Goal: Transaction & Acquisition: Book appointment/travel/reservation

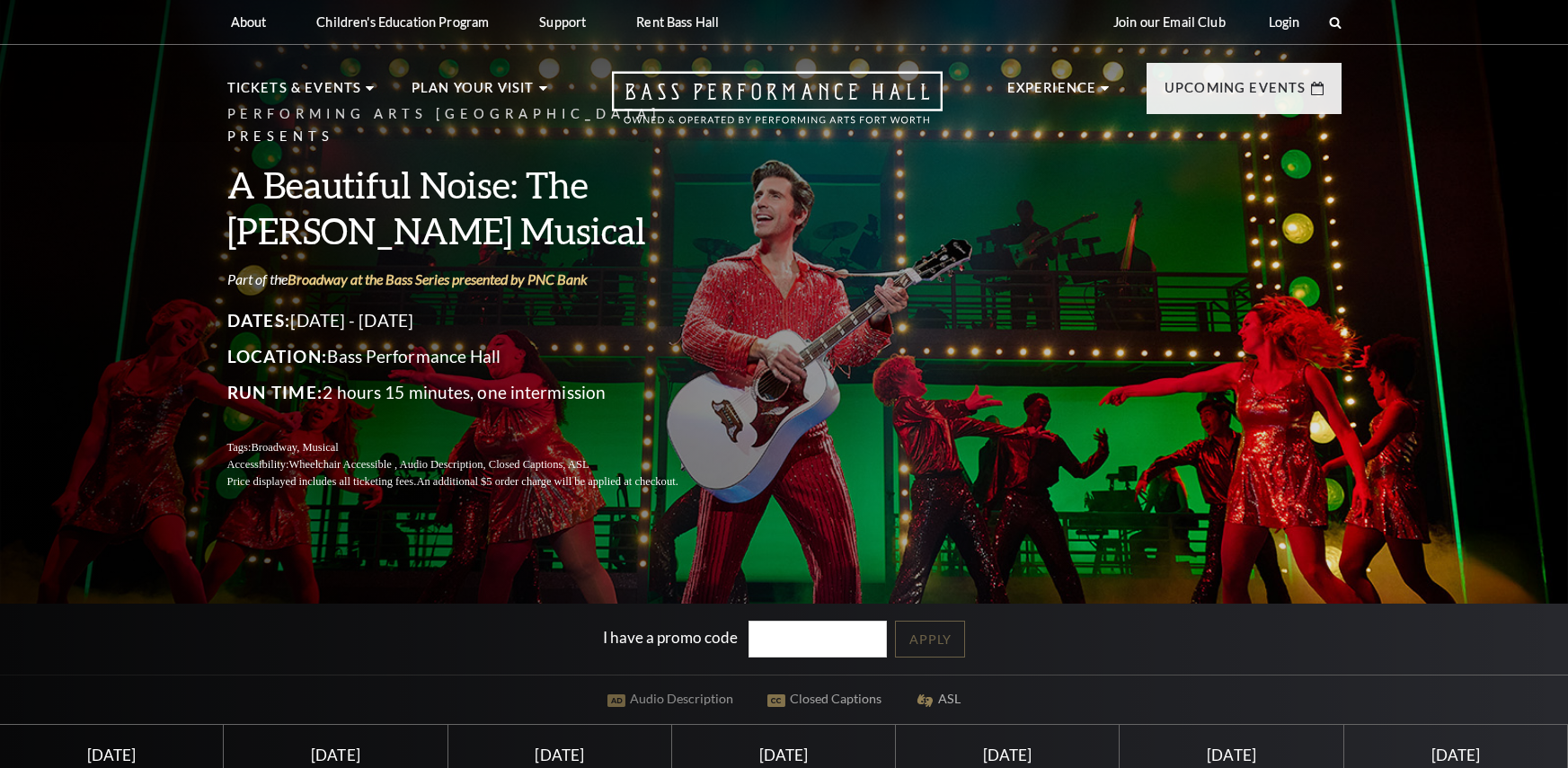
click at [103, 323] on div "Performing Arts Fort Worth Presents A Beautiful Noise: The [PERSON_NAME] Musica…" at bounding box center [784, 548] width 1568 height 1118
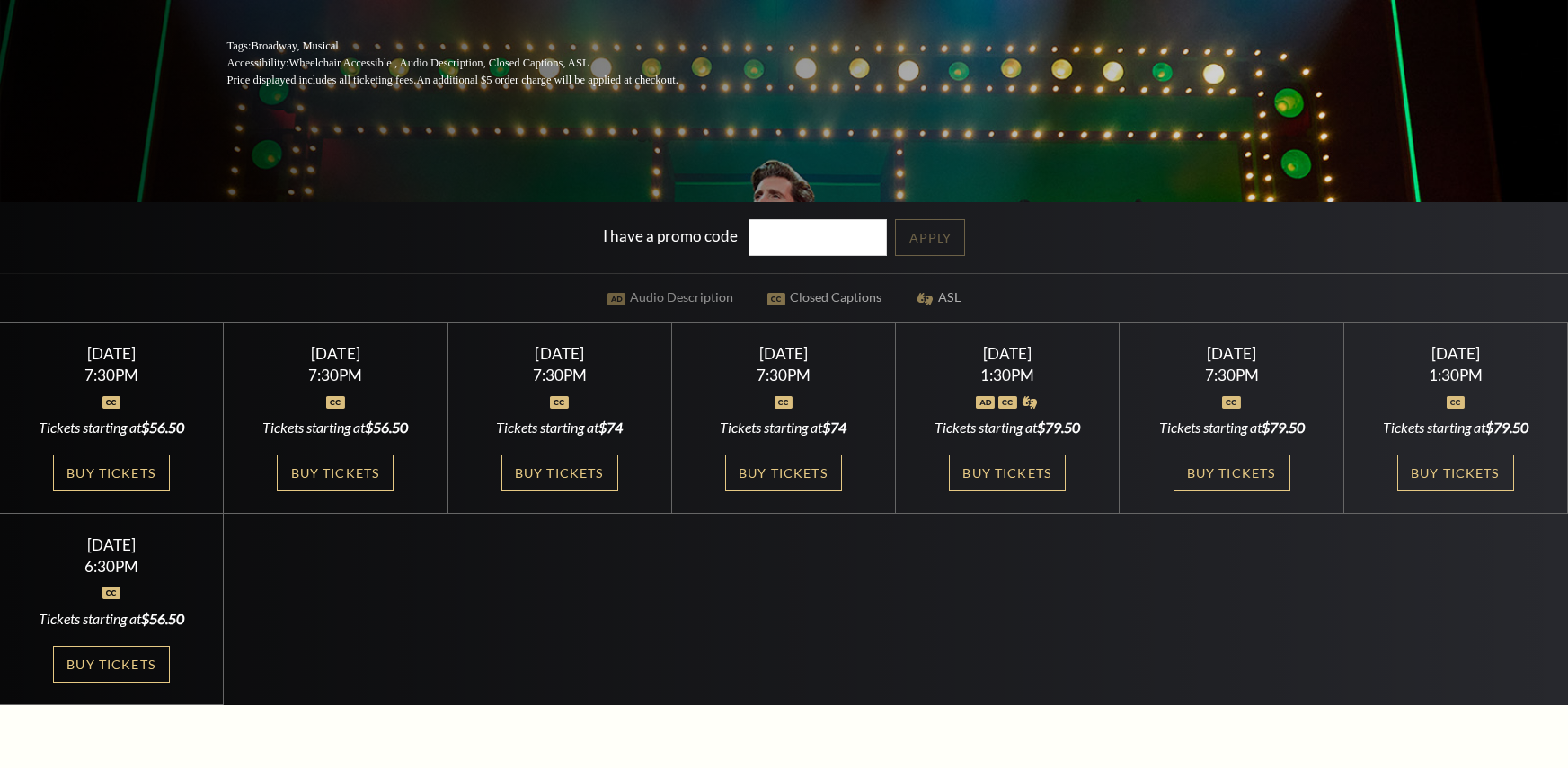
scroll to position [360, 0]
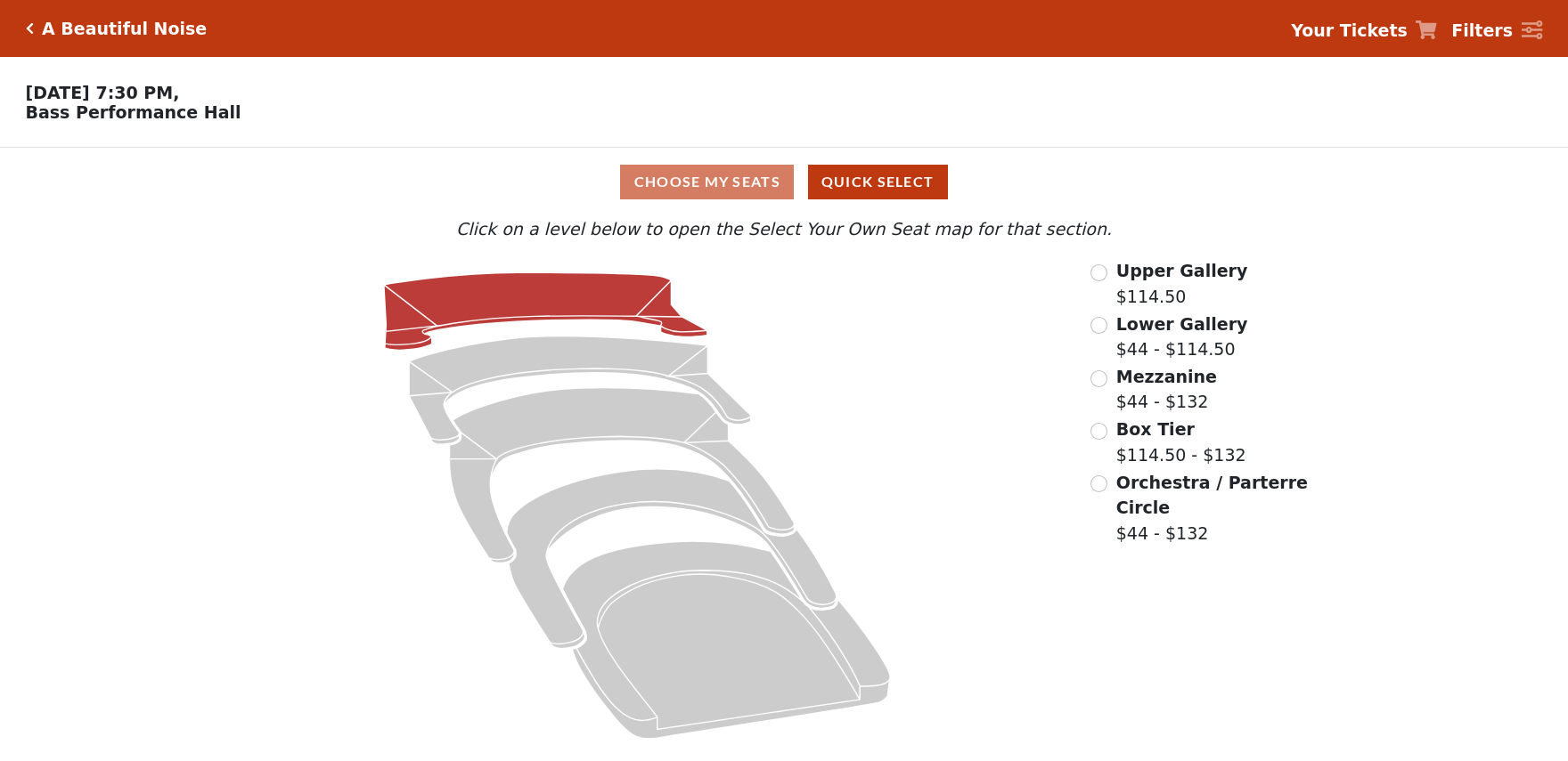
click at [527, 312] on icon at bounding box center [546, 311] width 323 height 78
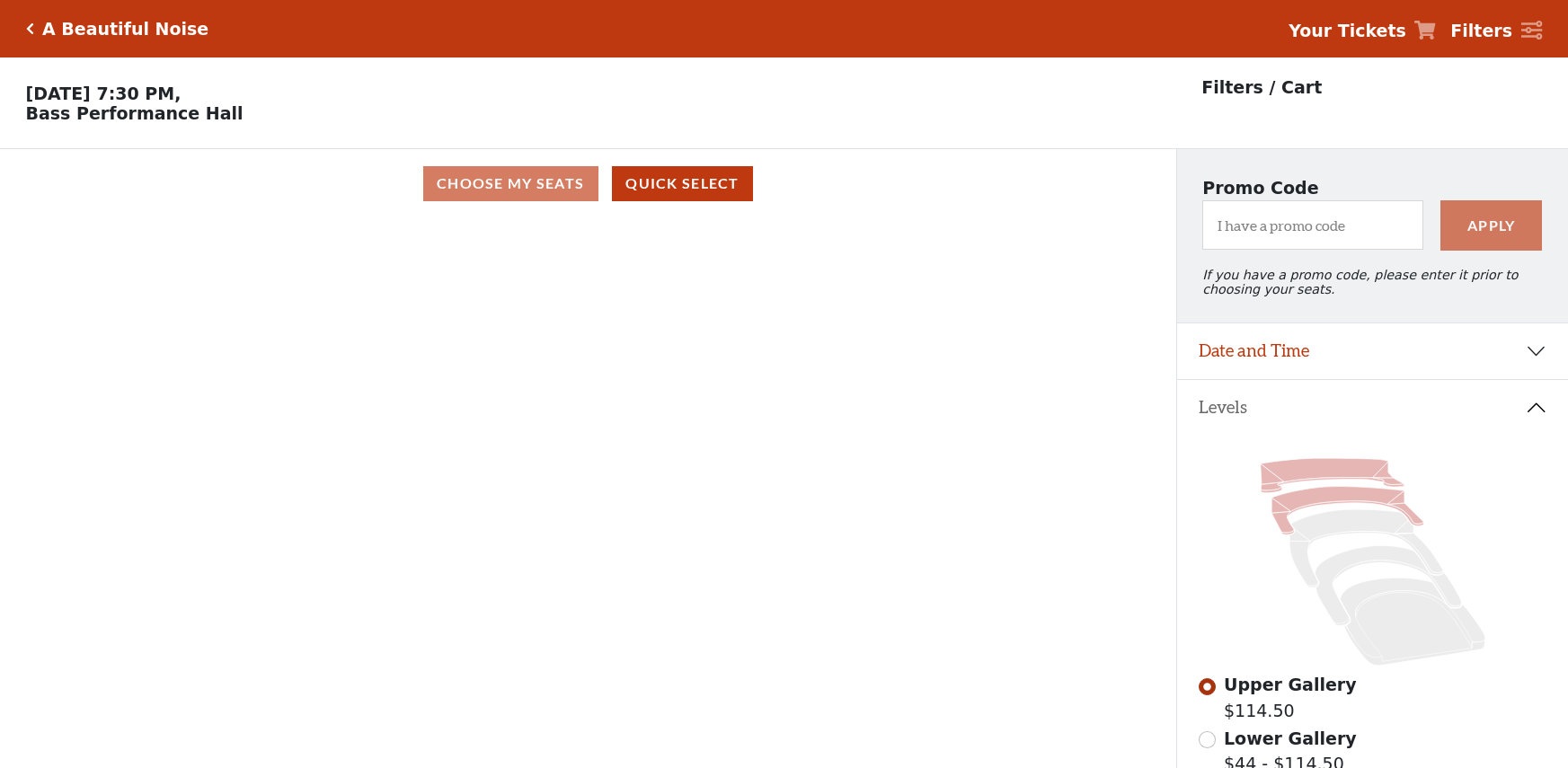
click at [1304, 516] on icon at bounding box center [1347, 511] width 151 height 49
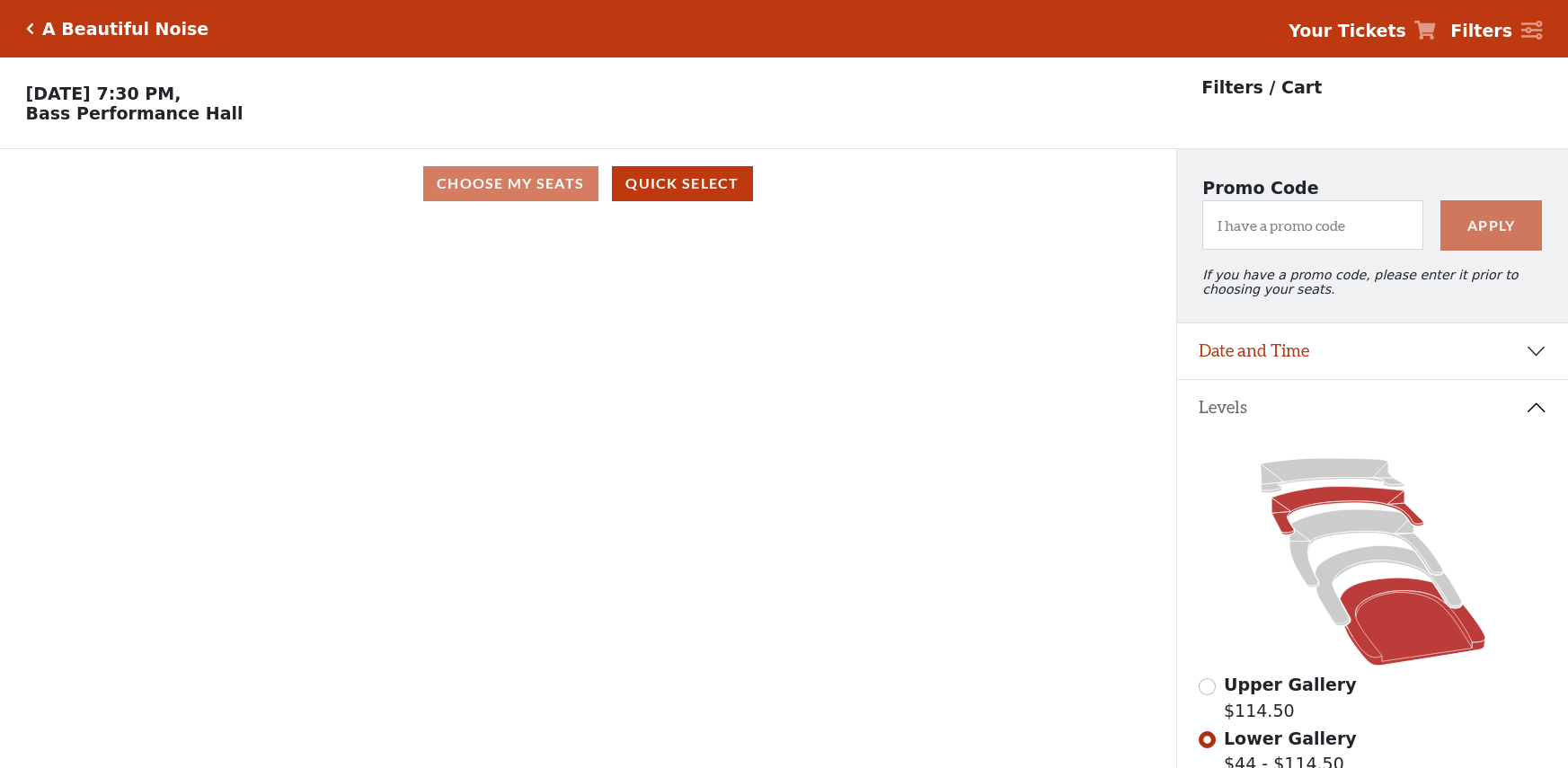
click at [1359, 628] on icon at bounding box center [1411, 622] width 145 height 88
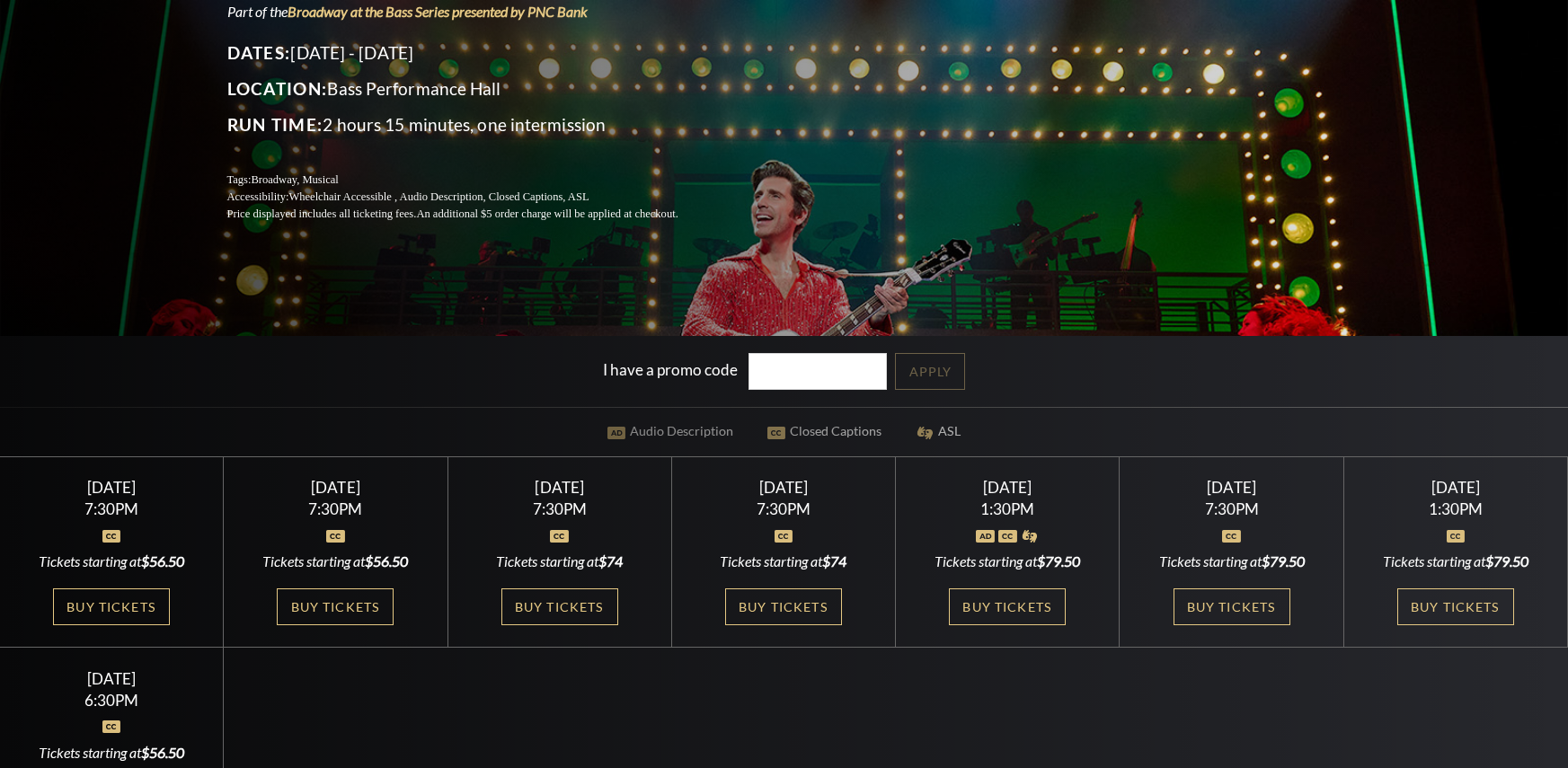
scroll to position [270, 0]
